Goal: Use online tool/utility: Utilize a website feature to perform a specific function

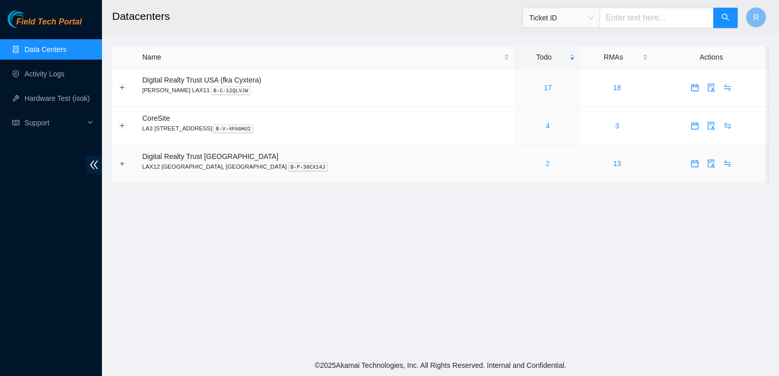
click at [546, 166] on link "2" at bounding box center [548, 164] width 4 height 8
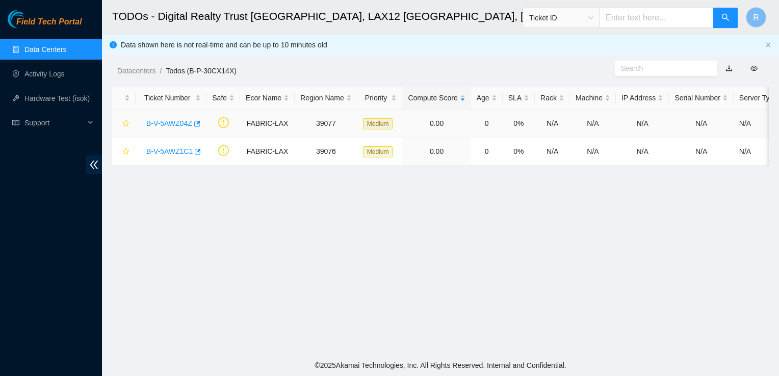
click at [168, 125] on link "B-V-5AWZ04Z" at bounding box center [169, 123] width 46 height 8
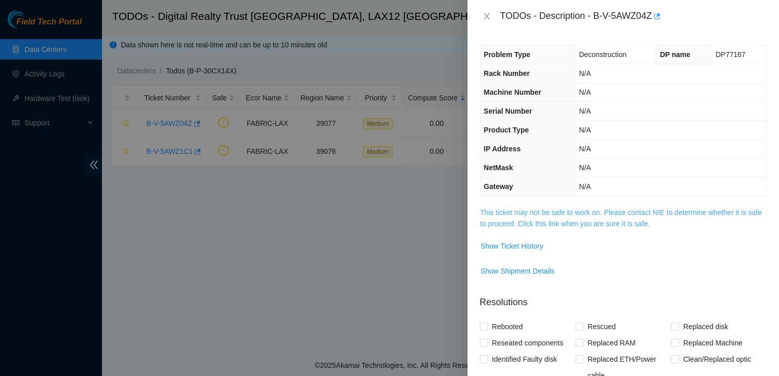
click at [519, 221] on link "This ticket may not be safe to work on. Please contact NIE to determine whether…" at bounding box center [620, 218] width 281 height 19
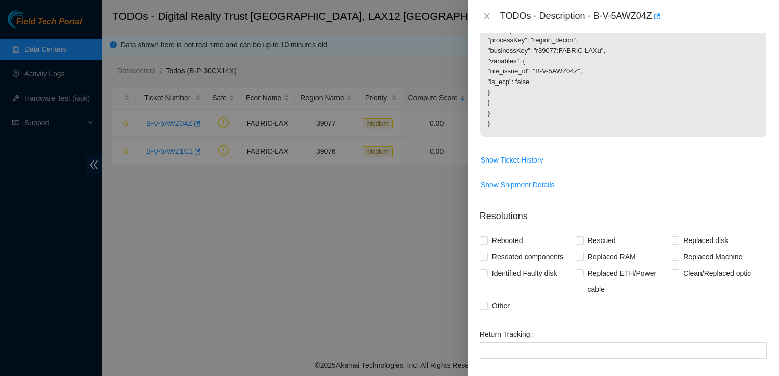
scroll to position [232, 0]
click at [506, 163] on span "Show Ticket History" at bounding box center [512, 159] width 63 height 11
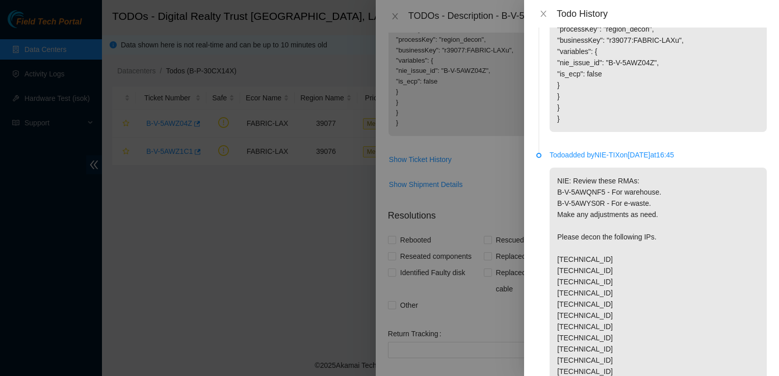
scroll to position [95, 0]
drag, startPoint x: 596, startPoint y: 272, endPoint x: 540, endPoint y: 272, distance: 55.6
copy p "[TECHNICAL_ID]"
click at [543, 14] on icon "close" at bounding box center [544, 14] width 6 height 6
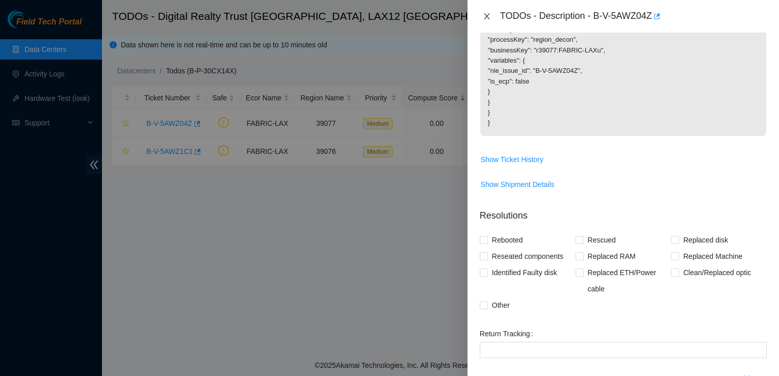
click at [489, 18] on icon "close" at bounding box center [487, 16] width 6 height 6
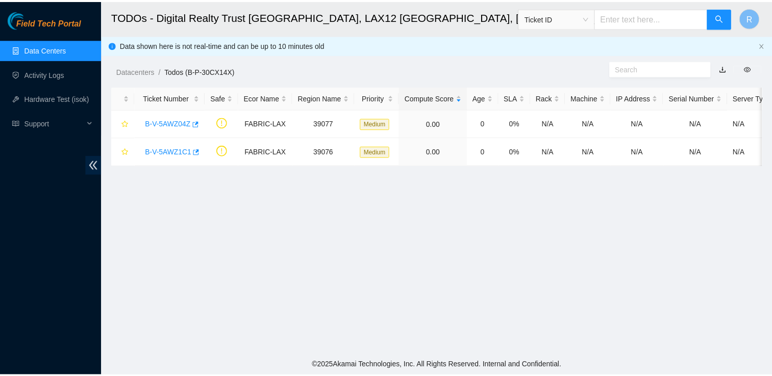
scroll to position [209, 0]
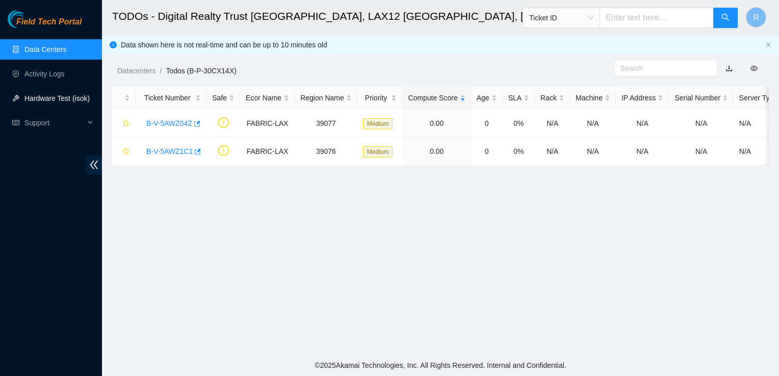
click at [53, 94] on link "Hardware Test (isok)" at bounding box center [56, 98] width 65 height 8
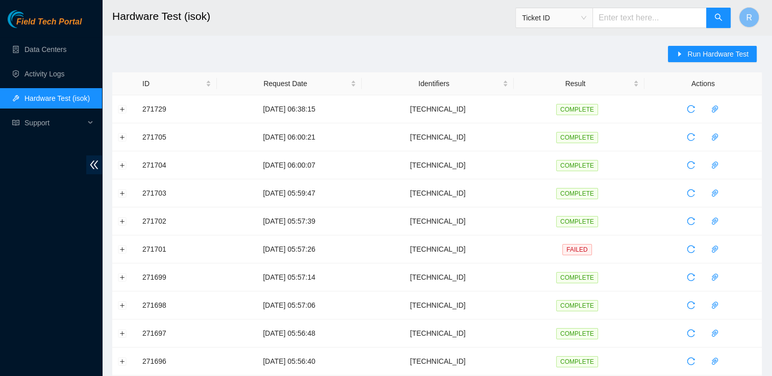
click at [592, 20] on div "Ticket ID" at bounding box center [554, 18] width 76 height 16
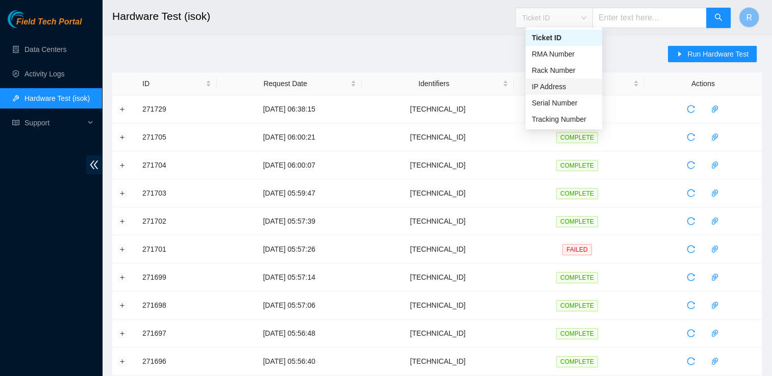
click at [553, 88] on div "IP Address" at bounding box center [563, 86] width 64 height 11
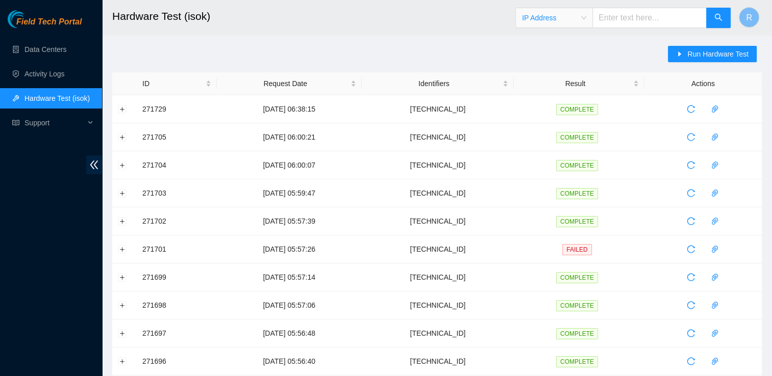
click at [661, 13] on input "text" at bounding box center [649, 18] width 114 height 20
paste input "[TECHNICAL_ID]"
type input "[TECHNICAL_ID]"
click at [714, 15] on icon "search" at bounding box center [718, 17] width 8 height 8
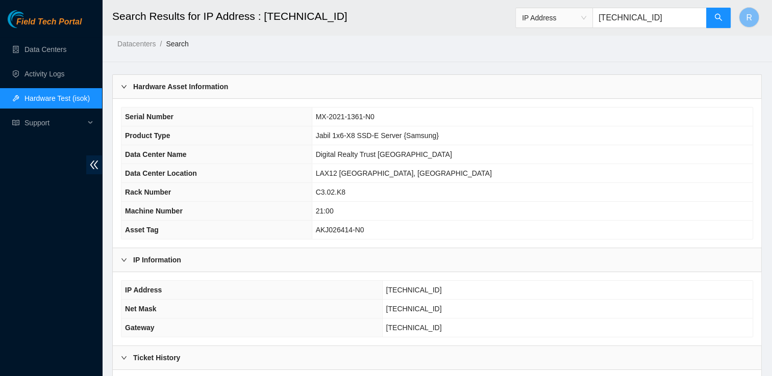
scroll to position [7, 0]
